Goal: Task Accomplishment & Management: Manage account settings

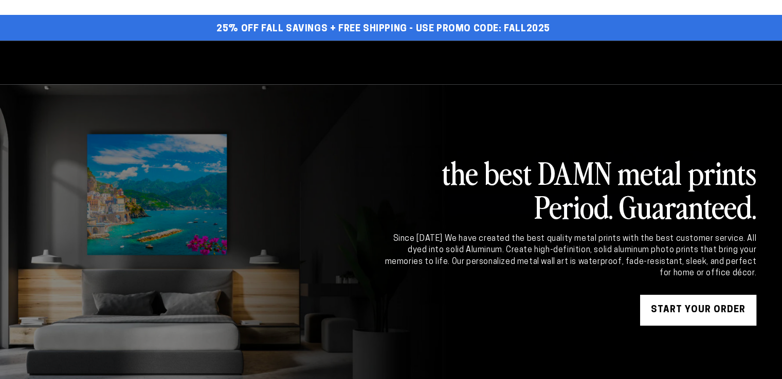
select select "**********"
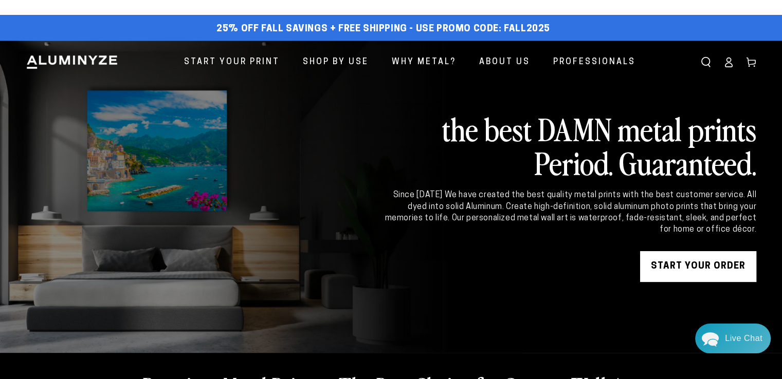
click at [732, 62] on icon at bounding box center [728, 62] width 10 height 10
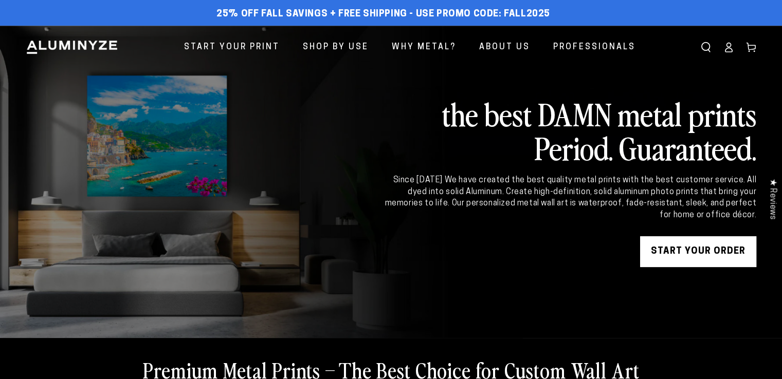
click at [727, 50] on icon at bounding box center [728, 47] width 10 height 10
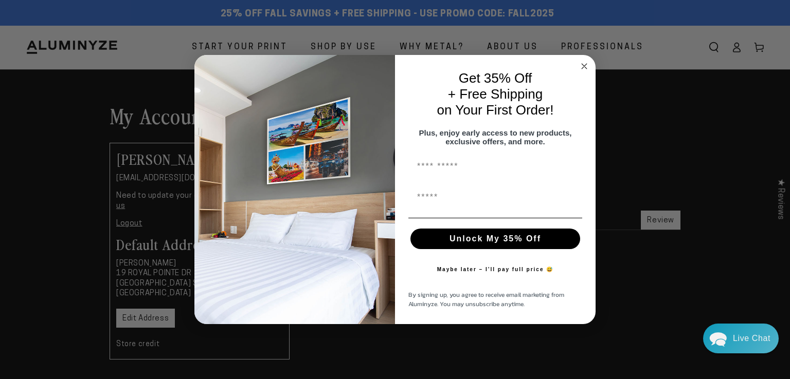
click at [587, 62] on circle "Close dialog" at bounding box center [584, 67] width 12 height 12
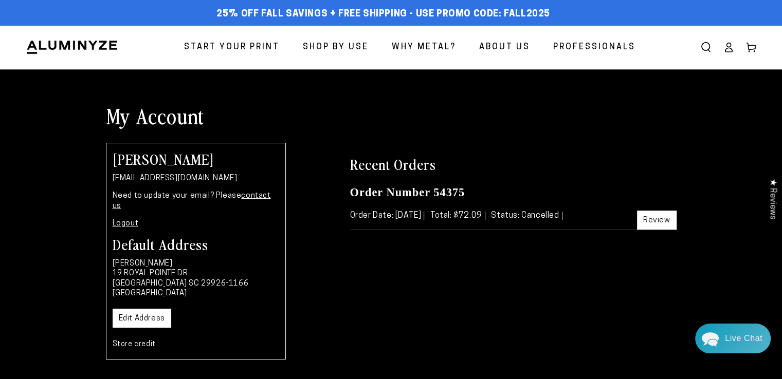
click at [730, 49] on icon at bounding box center [728, 47] width 10 height 10
click at [729, 52] on icon at bounding box center [729, 50] width 7 height 4
click at [726, 50] on icon at bounding box center [729, 50] width 7 height 4
click at [729, 51] on icon at bounding box center [728, 47] width 10 height 10
click at [94, 50] on img at bounding box center [72, 47] width 93 height 15
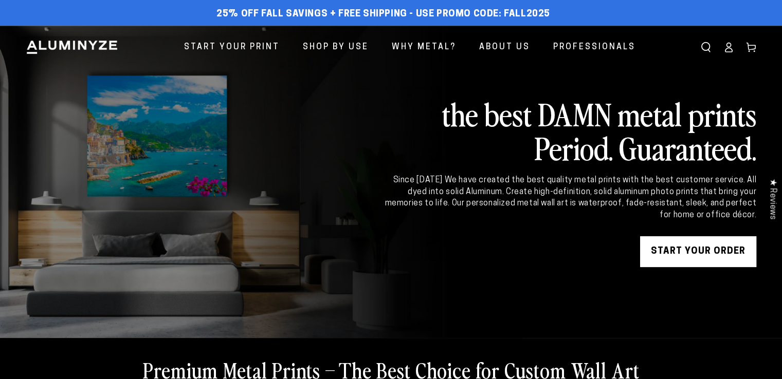
click at [728, 49] on icon at bounding box center [728, 47] width 10 height 10
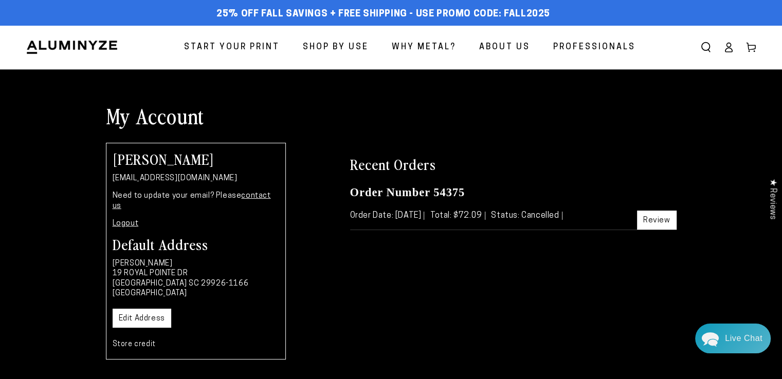
click at [732, 50] on icon at bounding box center [729, 50] width 7 height 4
click at [723, 48] on icon at bounding box center [728, 47] width 10 height 10
click at [82, 46] on img at bounding box center [72, 47] width 93 height 15
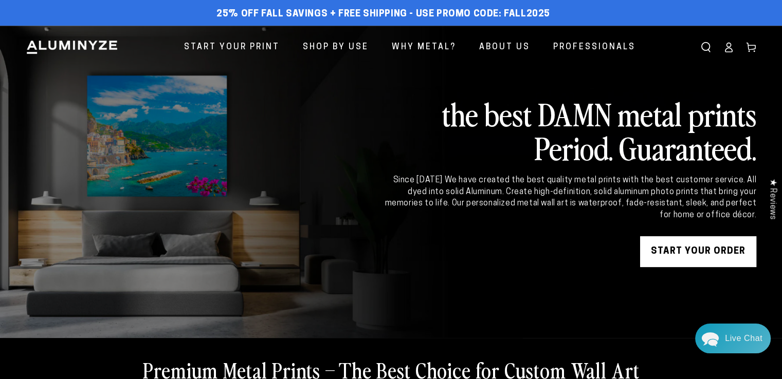
click at [726, 47] on icon at bounding box center [728, 47] width 10 height 10
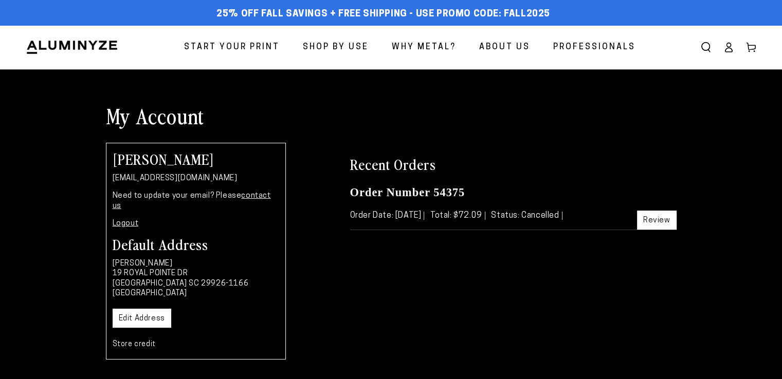
click at [128, 220] on link "Logout" at bounding box center [126, 224] width 26 height 8
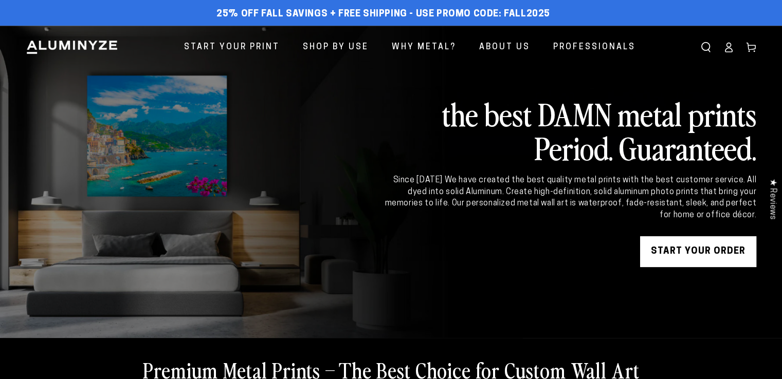
click at [730, 50] on icon at bounding box center [728, 47] width 10 height 10
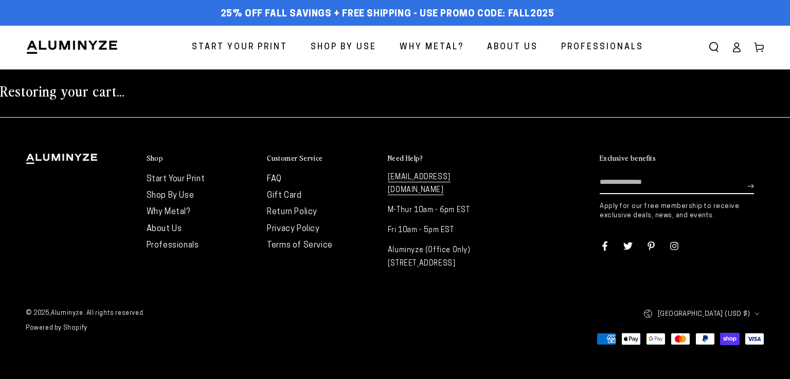
click at [739, 51] on icon at bounding box center [736, 47] width 10 height 10
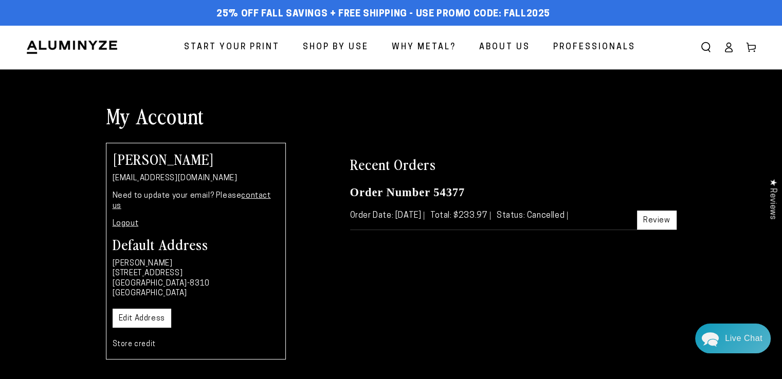
click at [129, 220] on link "Logout" at bounding box center [126, 224] width 26 height 8
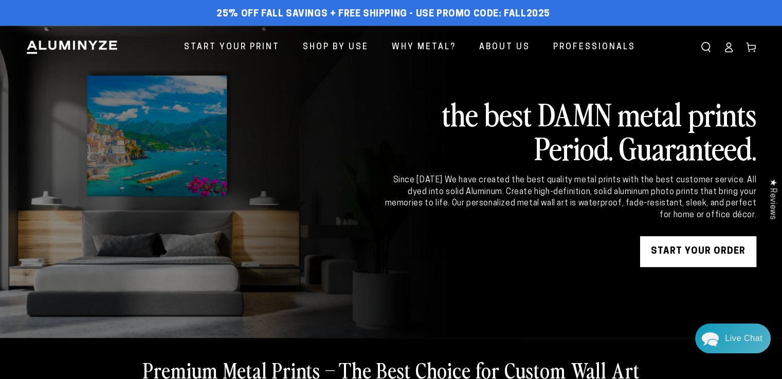
click at [724, 46] on icon at bounding box center [728, 47] width 10 height 10
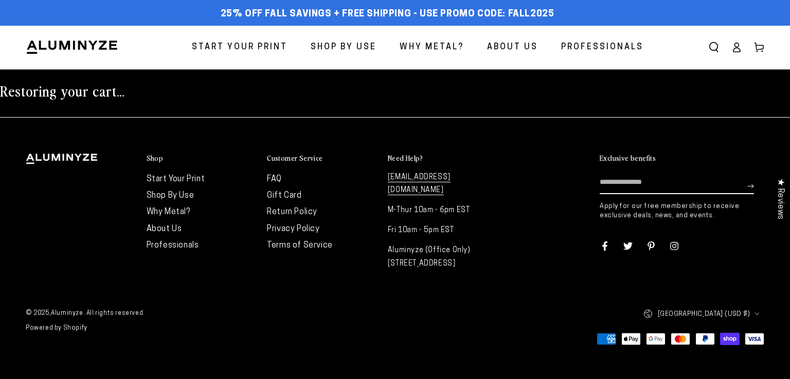
click at [735, 49] on icon at bounding box center [736, 47] width 10 height 10
